Goal: Navigation & Orientation: Go to known website

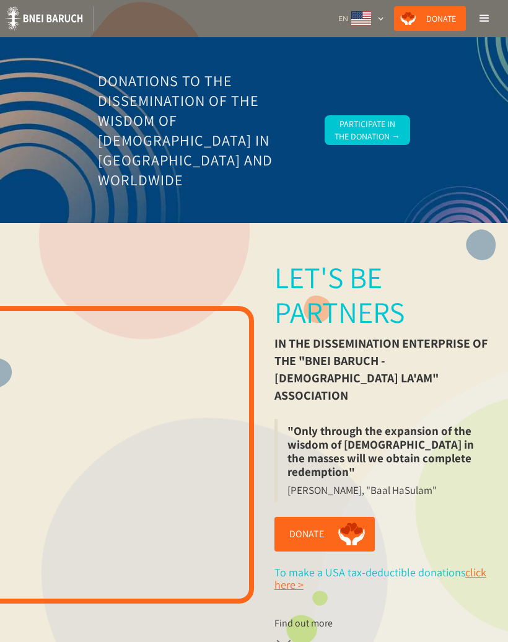
click at [386, 17] on div "EN" at bounding box center [361, 18] width 56 height 25
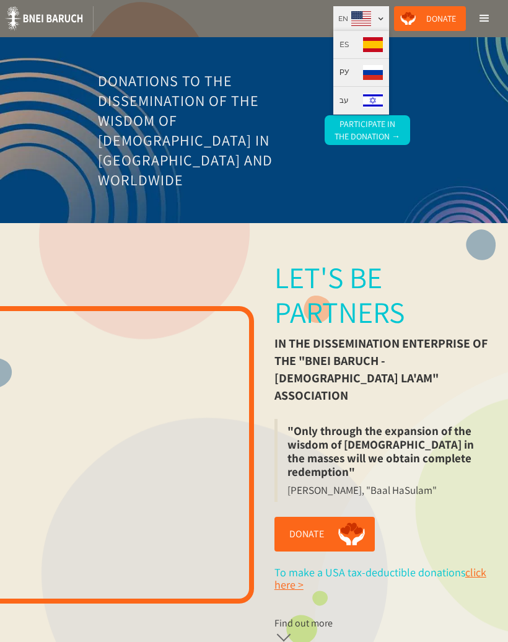
click at [350, 63] on link "РУ" at bounding box center [361, 73] width 56 height 28
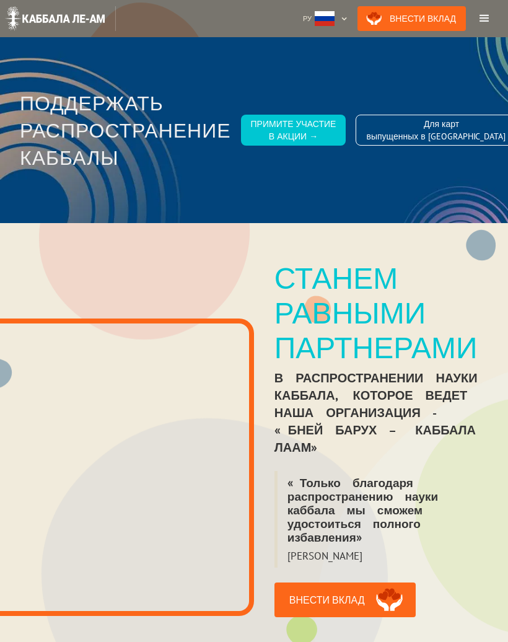
click at [432, 364] on div "Станем равными партнерами" at bounding box center [380, 312] width 213 height 104
